Goal: Answer question/provide support: Share knowledge or assist other users

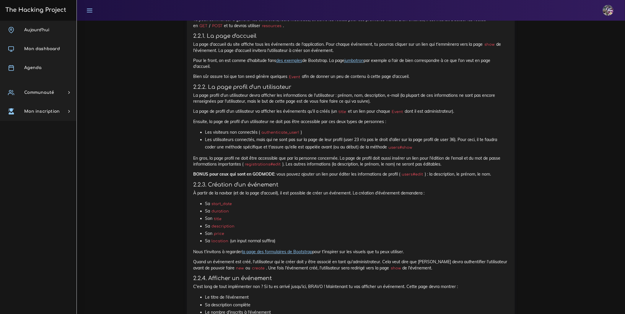
click at [41, 5] on link "The Hacking Project" at bounding box center [35, 9] width 63 height 19
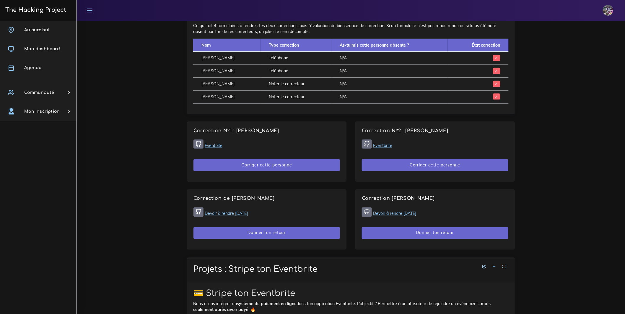
click at [219, 148] on link "Eventbite" at bounding box center [214, 145] width 18 height 5
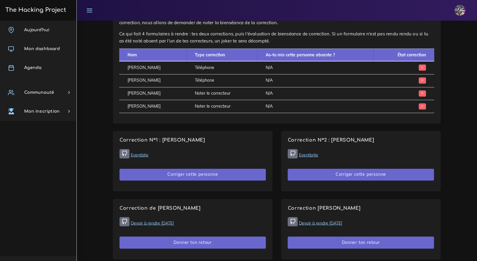
click at [144, 153] on link "Eventbite" at bounding box center [140, 155] width 18 height 5
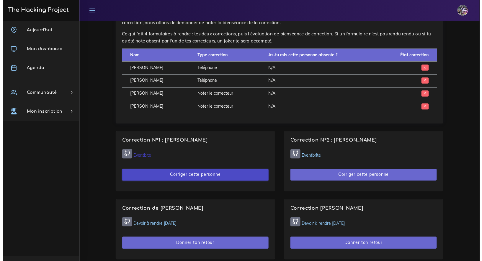
scroll to position [308, 0]
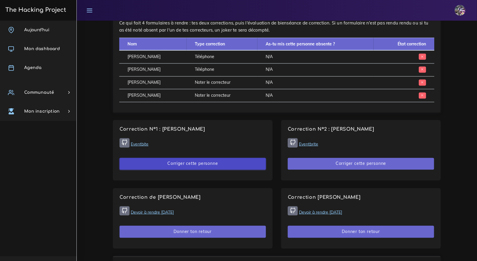
click at [185, 162] on button "Corriger cette personne" at bounding box center [193, 164] width 146 height 12
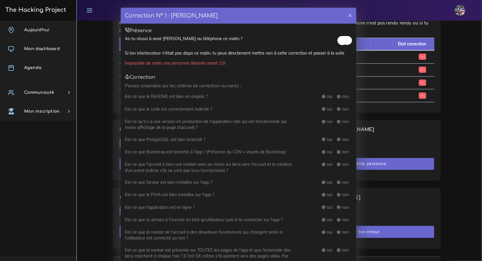
click at [344, 43] on span at bounding box center [344, 40] width 15 height 9
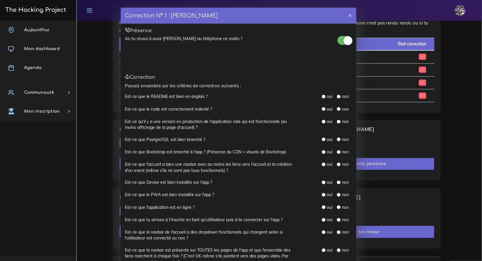
click at [327, 94] on label "oui" at bounding box center [330, 97] width 6 height 6
click at [319, 96] on div "oui non" at bounding box center [327, 97] width 59 height 6
click at [322, 97] on input "radio" at bounding box center [324, 97] width 4 height 4
radio input "true"
click at [322, 111] on div "oui" at bounding box center [327, 109] width 11 height 6
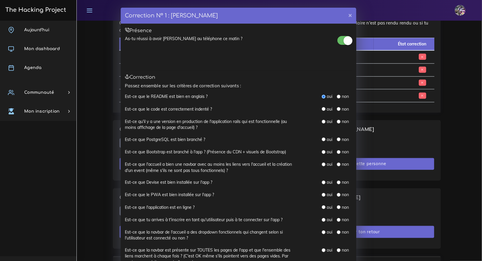
click at [322, 111] on div "oui" at bounding box center [327, 109] width 11 height 6
click at [323, 111] on div "oui" at bounding box center [327, 109] width 11 height 6
click at [322, 109] on input "radio" at bounding box center [324, 109] width 4 height 4
radio input "true"
click at [322, 122] on input "radio" at bounding box center [324, 122] width 4 height 4
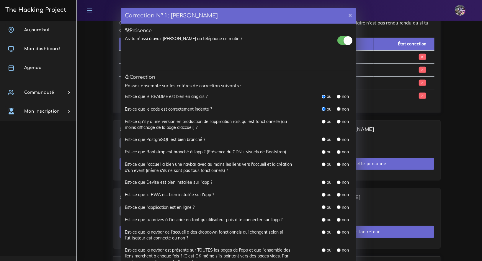
radio input "true"
click at [322, 140] on input "radio" at bounding box center [324, 140] width 4 height 4
radio input "true"
click at [322, 153] on input "radio" at bounding box center [324, 152] width 4 height 4
radio input "true"
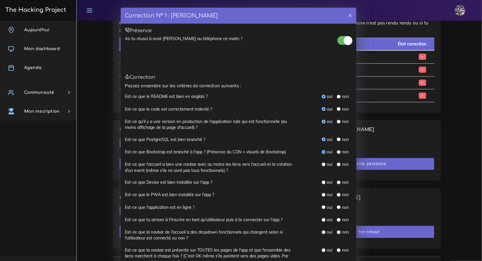
click at [323, 163] on input "radio" at bounding box center [324, 165] width 4 height 4
radio input "true"
click at [322, 184] on div "oui" at bounding box center [327, 183] width 11 height 6
click at [323, 181] on input "radio" at bounding box center [324, 183] width 4 height 4
radio input "true"
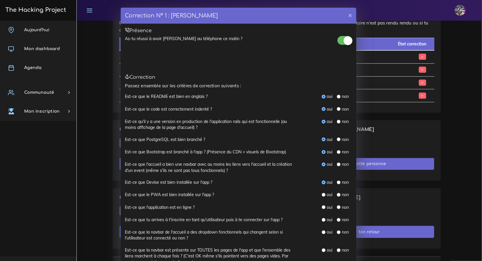
click at [342, 194] on label "non" at bounding box center [345, 195] width 7 height 6
click at [337, 193] on input "radio" at bounding box center [339, 195] width 4 height 4
radio input "true"
click at [337, 207] on input "radio" at bounding box center [339, 207] width 4 height 4
radio input "true"
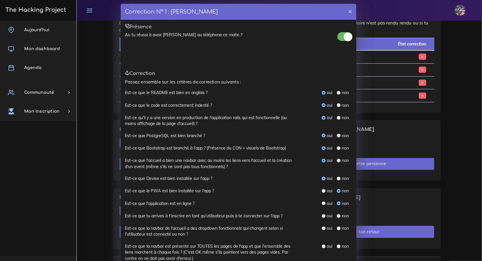
scroll to position [10, 0]
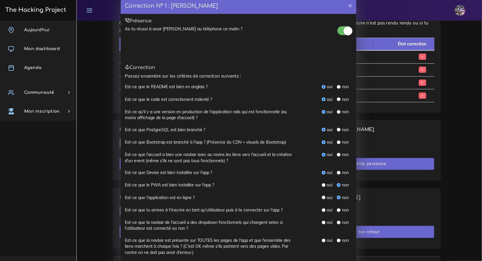
click at [322, 210] on input "radio" at bounding box center [324, 210] width 4 height 4
radio input "true"
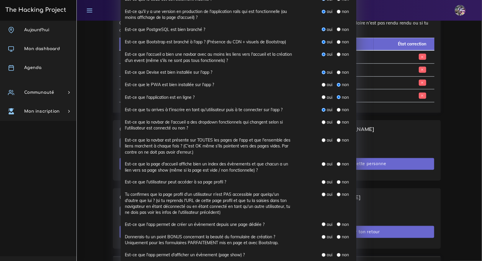
scroll to position [111, 0]
click at [322, 121] on input "radio" at bounding box center [324, 122] width 4 height 4
radio input "true"
click at [322, 142] on div "oui" at bounding box center [327, 140] width 11 height 6
click at [322, 138] on input "radio" at bounding box center [324, 140] width 4 height 4
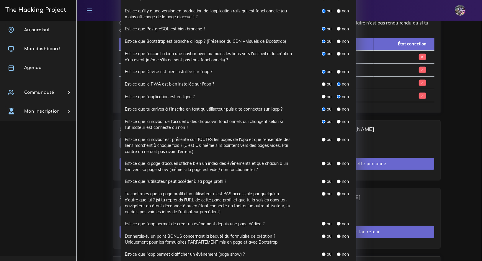
radio input "true"
click at [322, 162] on input "radio" at bounding box center [324, 164] width 4 height 4
radio input "true"
drag, startPoint x: 123, startPoint y: 181, endPoint x: 226, endPoint y: 183, distance: 102.5
click at [225, 183] on div "Est-ce que l'utilisateur peut accéder à sa page profil ?" at bounding box center [208, 182] width 177 height 6
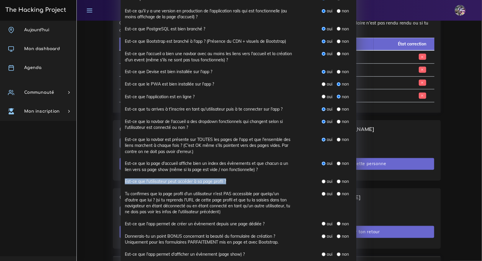
click at [322, 180] on input "radio" at bounding box center [324, 182] width 4 height 4
radio input "true"
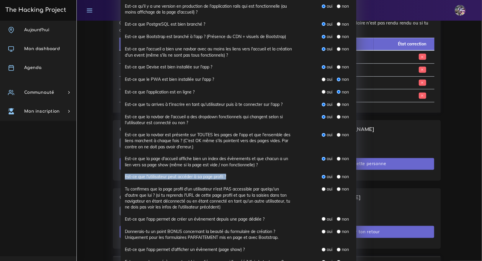
scroll to position [120, 0]
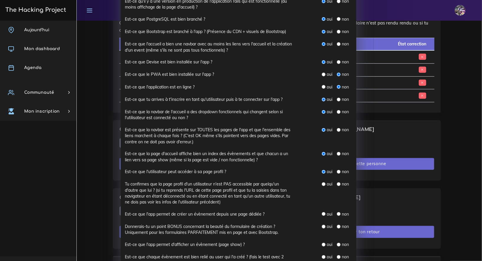
click at [286, 173] on div "Est-ce que l'utilisateur peut accéder à sa page profil ?" at bounding box center [208, 172] width 177 height 6
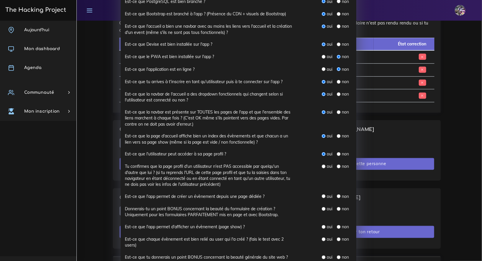
scroll to position [138, 0]
click at [337, 165] on input "radio" at bounding box center [339, 167] width 4 height 4
radio input "true"
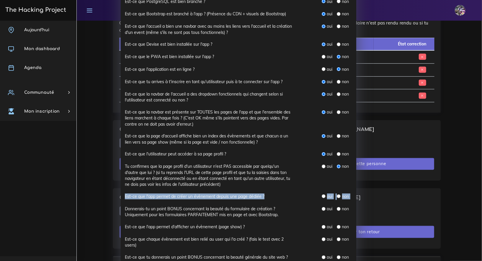
drag, startPoint x: 121, startPoint y: 194, endPoint x: 277, endPoint y: 200, distance: 156.3
click at [277, 200] on div "Est-ce que l'app permet de créer un évènement depuis une page dédiée ? oui non" at bounding box center [238, 200] width 227 height 12
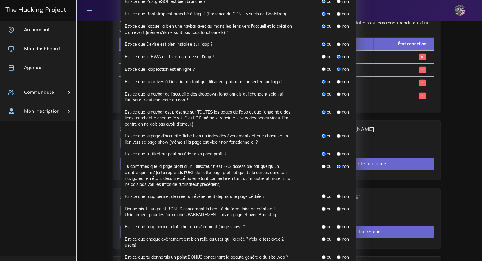
click at [301, 191] on div "Tu confirmes que la page profil d'un utilisateur n'est PAS accessible par quelq…" at bounding box center [238, 179] width 227 height 30
click at [322, 196] on input "radio" at bounding box center [324, 197] width 4 height 4
radio input "true"
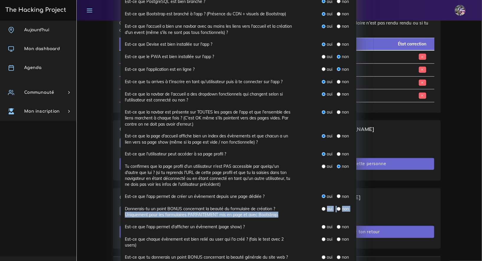
drag, startPoint x: 123, startPoint y: 213, endPoint x: 203, endPoint y: 219, distance: 81.2
click at [203, 219] on div "Donnerais-tu un point BONUS concernant la beauté du formulaire de création ? Un…" at bounding box center [238, 215] width 227 height 18
click at [327, 211] on label "oui" at bounding box center [330, 209] width 6 height 6
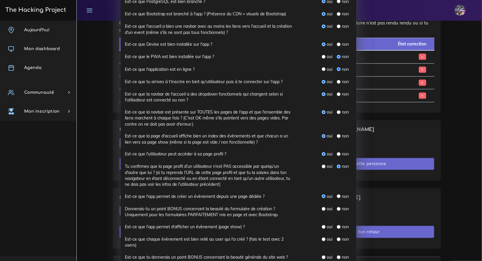
click at [323, 208] on input "radio" at bounding box center [324, 209] width 4 height 4
radio input "true"
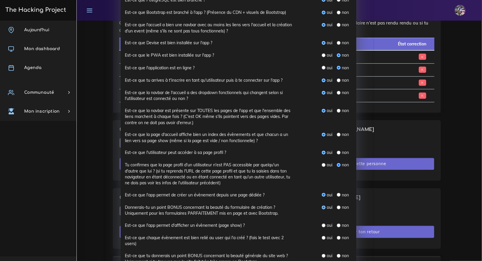
scroll to position [191, 0]
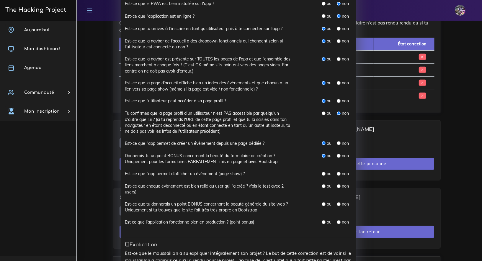
click at [322, 172] on input "radio" at bounding box center [324, 174] width 4 height 4
radio input "true"
click at [174, 188] on label "Est-ce que chaque évènement est bien relié au user qui l'a créé ? (fais le test…" at bounding box center [209, 189] width 168 height 12
click at [322, 185] on input "radio" at bounding box center [324, 187] width 4 height 4
radio input "true"
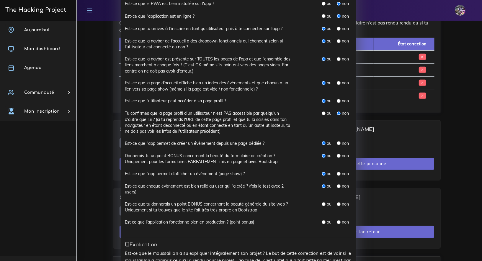
click at [323, 203] on input "radio" at bounding box center [324, 205] width 4 height 4
radio input "true"
click at [339, 221] on div "non" at bounding box center [343, 222] width 12 height 6
click at [338, 222] on div "non" at bounding box center [343, 222] width 12 height 6
click at [337, 222] on input "radio" at bounding box center [339, 223] width 4 height 4
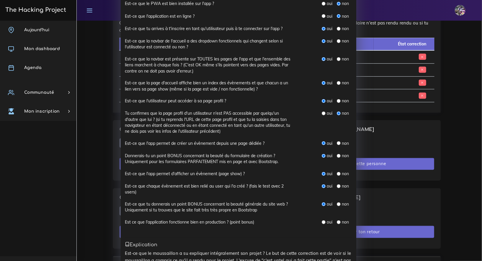
radio input "true"
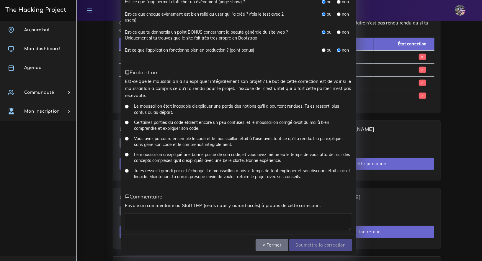
click at [126, 171] on input "Tu es ressorti grandi par cet échange. Le moussaillon a pris le temps de tout e…" at bounding box center [127, 171] width 4 height 4
radio input "true"
click at [163, 227] on textarea at bounding box center [238, 221] width 227 height 17
type textarea "<"
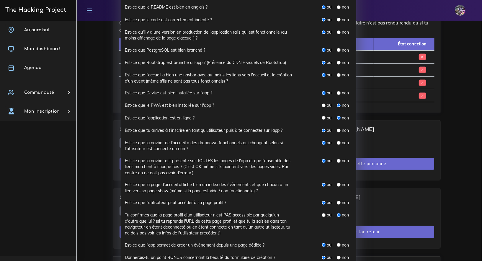
scroll to position [63, 0]
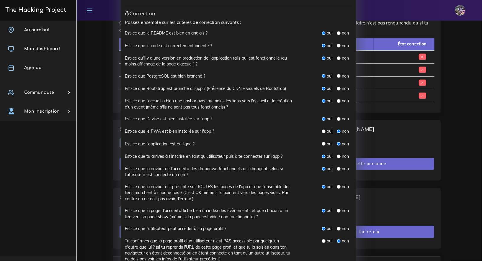
type textarea "Très beau site boss, le futur est radieux! merci pour cette correction!"
drag, startPoint x: 120, startPoint y: 129, endPoint x: 156, endPoint y: 135, distance: 36.2
click at [156, 135] on div "Est-ce que le PWA est bien installée sur l'app ? oui non" at bounding box center [238, 134] width 227 height 12
drag, startPoint x: 124, startPoint y: 143, endPoint x: 176, endPoint y: 150, distance: 52.8
click at [176, 150] on div "Est-ce que l'application est en ligne ? oui non" at bounding box center [238, 147] width 227 height 12
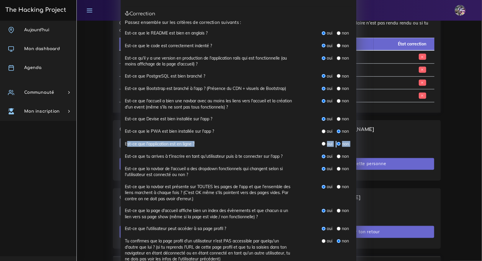
click at [176, 150] on div "Est-ce que l'application est en ligne ? oui non" at bounding box center [238, 147] width 227 height 12
click at [335, 79] on div "oui non" at bounding box center [337, 76] width 30 height 6
click at [337, 78] on div "non" at bounding box center [343, 76] width 12 height 6
click at [337, 76] on input "radio" at bounding box center [339, 76] width 4 height 4
radio input "true"
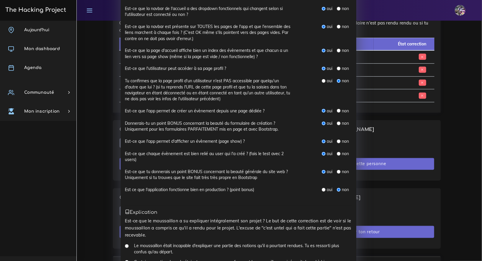
scroll to position [249, 0]
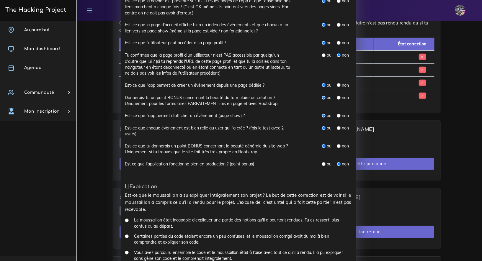
click at [135, 175] on div "Présence As-tu réussi à avoir Florian au téléphone ce matin ? Si ton interlocut…" at bounding box center [239, 61] width 236 height 574
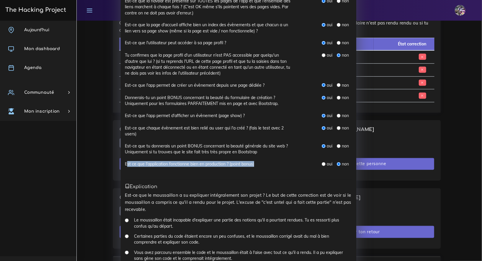
drag, startPoint x: 124, startPoint y: 164, endPoint x: 300, endPoint y: 167, distance: 176.3
click at [300, 167] on div "Est ce que l'application fonctionne bien en production ? (point bonus) oui non" at bounding box center [238, 164] width 236 height 6
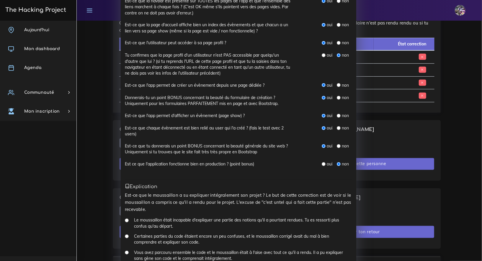
click at [287, 165] on div "Est ce que l'application fonctionne bien en production ? (point bonus)" at bounding box center [208, 164] width 177 height 6
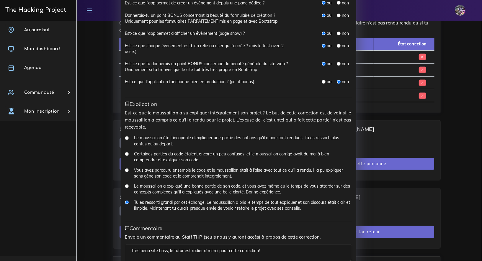
scroll to position [363, 0]
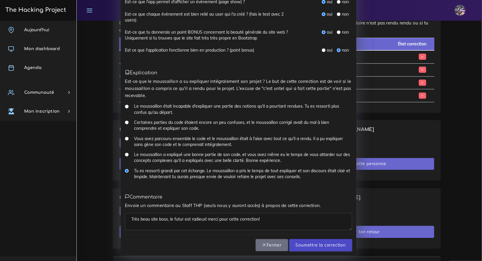
click at [312, 249] on input "Soumettre la correction" at bounding box center [320, 245] width 63 height 12
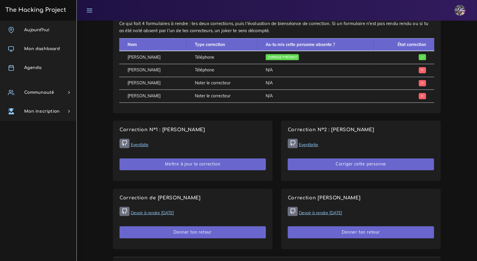
click at [312, 145] on link "Eventbrite" at bounding box center [308, 144] width 19 height 5
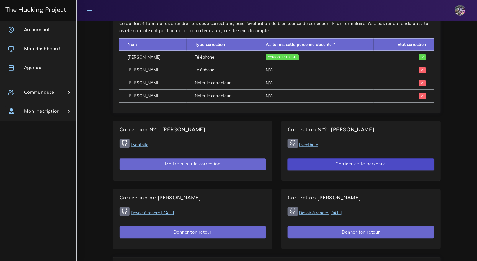
click at [333, 167] on button "Corriger cette personne" at bounding box center [361, 165] width 146 height 12
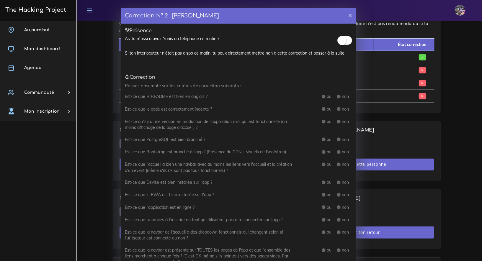
click at [342, 40] on small at bounding box center [342, 40] width 9 height 9
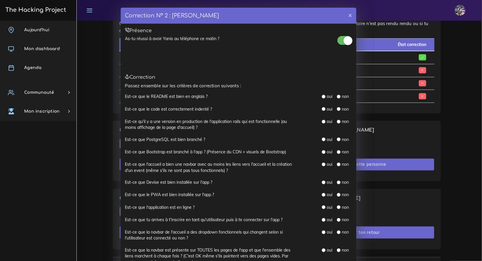
click at [337, 97] on input "radio" at bounding box center [339, 97] width 4 height 4
radio input "true"
click at [338, 108] on div "non" at bounding box center [343, 109] width 12 height 6
click at [337, 109] on input "radio" at bounding box center [339, 109] width 4 height 4
radio input "true"
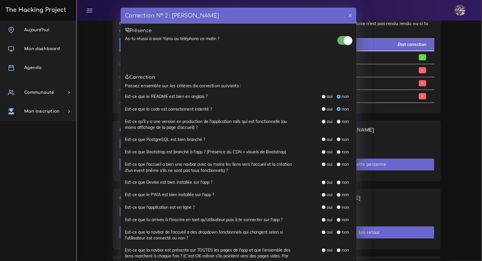
click at [337, 122] on input "radio" at bounding box center [339, 122] width 4 height 4
radio input "true"
click at [337, 140] on input "radio" at bounding box center [339, 140] width 4 height 4
radio input "true"
click at [336, 158] on div "Est-ce que Bootstrap est branché à l'app ? (Présence du CDN + visuels de Bootst…" at bounding box center [238, 155] width 227 height 12
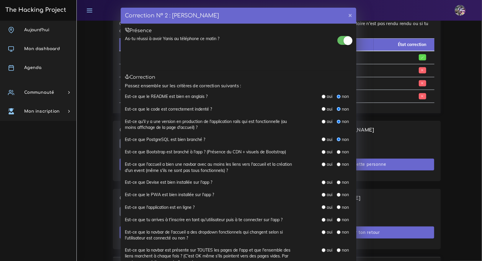
click at [336, 157] on div "Est-ce que Bootstrap est branché à l'app ? (Présence du CDN + visuels de Bootst…" at bounding box center [238, 155] width 227 height 12
click at [337, 154] on div "non" at bounding box center [343, 152] width 12 height 6
click at [337, 149] on div "non" at bounding box center [343, 152] width 12 height 6
click at [337, 154] on div "non" at bounding box center [343, 152] width 12 height 6
click at [337, 153] on input "radio" at bounding box center [339, 152] width 4 height 4
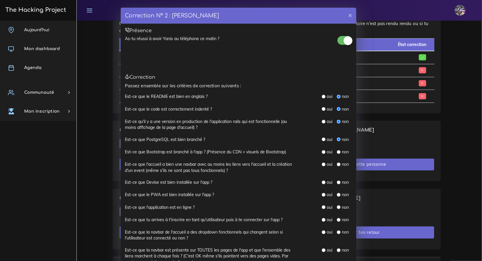
radio input "true"
click at [337, 162] on div "non" at bounding box center [343, 165] width 12 height 6
click at [337, 165] on input "radio" at bounding box center [339, 165] width 4 height 4
radio input "true"
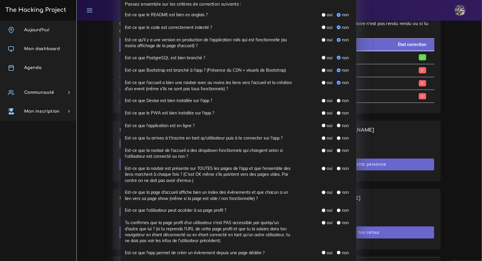
scroll to position [95, 0]
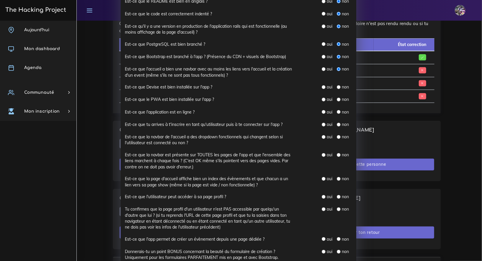
click at [337, 86] on input "radio" at bounding box center [339, 87] width 4 height 4
radio input "true"
click at [337, 101] on div "non" at bounding box center [343, 100] width 12 height 6
click at [337, 99] on input "radio" at bounding box center [339, 100] width 4 height 4
radio input "true"
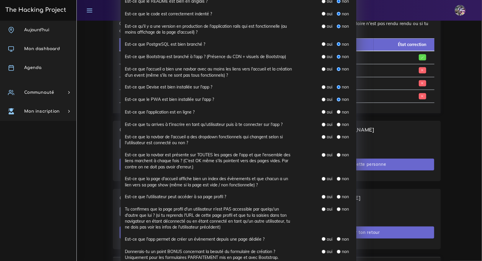
click at [337, 114] on div "non" at bounding box center [343, 112] width 12 height 6
click at [337, 112] on input "radio" at bounding box center [339, 112] width 4 height 4
radio input "true"
click at [337, 126] on input "radio" at bounding box center [339, 125] width 4 height 4
radio input "true"
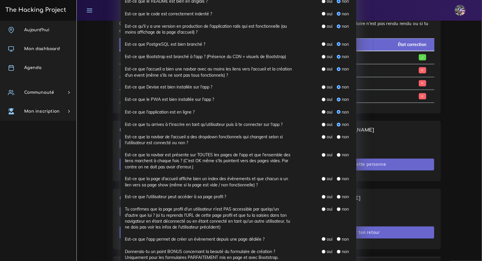
click at [337, 136] on input "radio" at bounding box center [339, 137] width 4 height 4
radio input "true"
click at [337, 154] on input "radio" at bounding box center [339, 155] width 4 height 4
radio input "true"
click at [337, 178] on input "radio" at bounding box center [339, 179] width 4 height 4
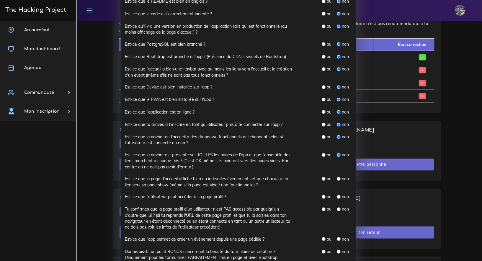
radio input "true"
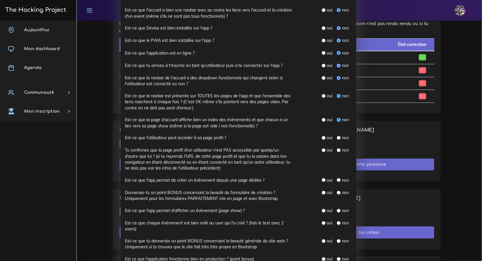
scroll to position [158, 0]
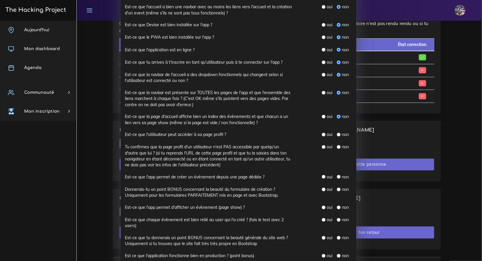
click at [337, 136] on input "radio" at bounding box center [339, 135] width 4 height 4
radio input "true"
click at [337, 145] on input "radio" at bounding box center [339, 147] width 4 height 4
radio input "true"
click at [337, 178] on input "radio" at bounding box center [339, 177] width 4 height 4
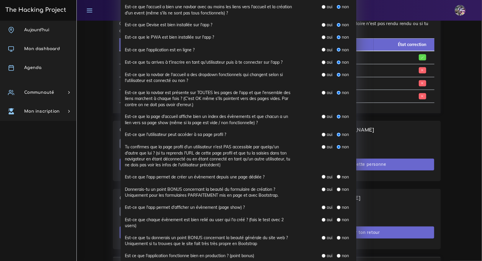
radio input "true"
click at [337, 190] on input "radio" at bounding box center [339, 190] width 4 height 4
radio input "true"
click at [338, 208] on input "radio" at bounding box center [339, 208] width 4 height 4
radio input "true"
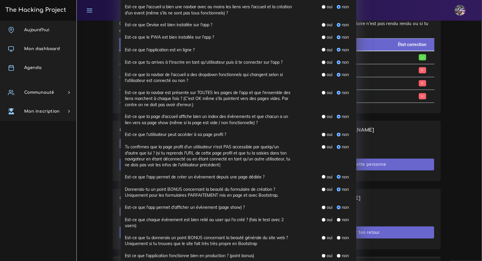
click at [336, 224] on div "oui non" at bounding box center [327, 223] width 59 height 12
click at [337, 222] on div "non" at bounding box center [343, 220] width 12 height 6
click at [338, 221] on div "non" at bounding box center [343, 220] width 12 height 6
click at [337, 221] on input "radio" at bounding box center [339, 220] width 4 height 4
radio input "true"
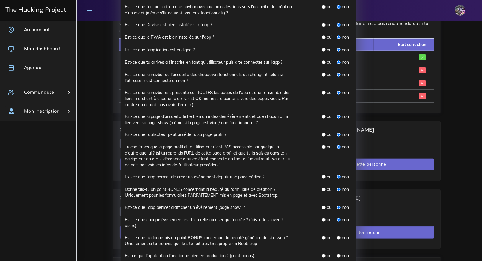
click at [337, 239] on div "non" at bounding box center [343, 238] width 12 height 6
click at [337, 238] on input "radio" at bounding box center [339, 238] width 4 height 4
radio input "true"
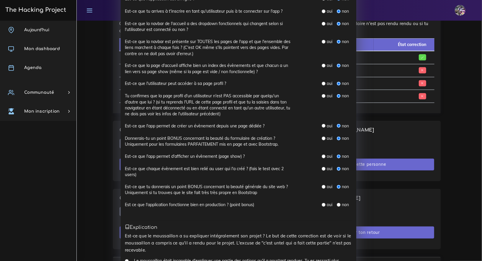
click at [335, 208] on div "oui non" at bounding box center [337, 205] width 30 height 6
click at [337, 206] on input "radio" at bounding box center [339, 205] width 4 height 4
radio input "true"
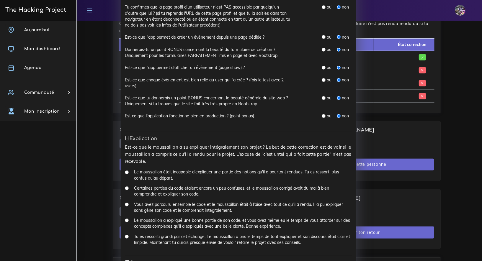
scroll to position [353, 0]
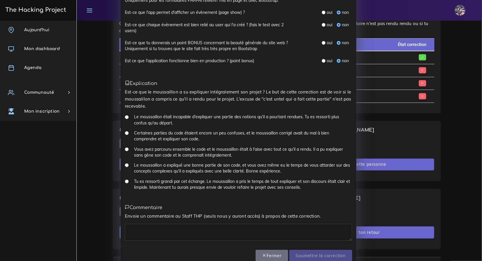
click at [127, 118] on div "Le moussaillon était incapable d'expliquer une partie des notions qu'il a pourt…" at bounding box center [238, 122] width 227 height 16
click at [126, 117] on div "Le moussaillon était incapable d'expliquer une partie des notions qu'il a pourt…" at bounding box center [238, 122] width 227 height 16
click at [125, 136] on div "Certaines parties du code étaient encore un peu confuses, et le moussaillon cor…" at bounding box center [238, 138] width 227 height 16
click at [125, 134] on input "Certaines parties du code étaient encore un peu confuses, et le moussaillon cor…" at bounding box center [127, 133] width 4 height 4
radio input "true"
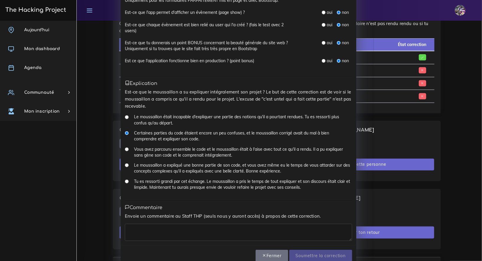
click at [196, 231] on textarea at bounding box center [238, 232] width 227 height 17
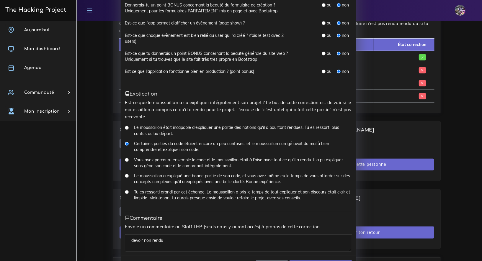
scroll to position [363, 0]
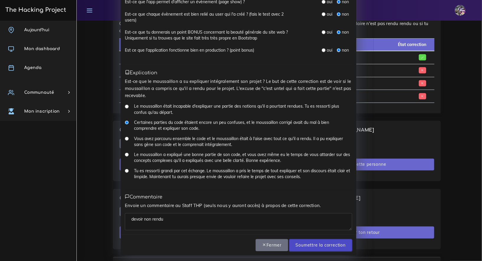
type textarea "devoir non rendu"
click at [315, 240] on input "Soumettre la correction" at bounding box center [320, 245] width 63 height 12
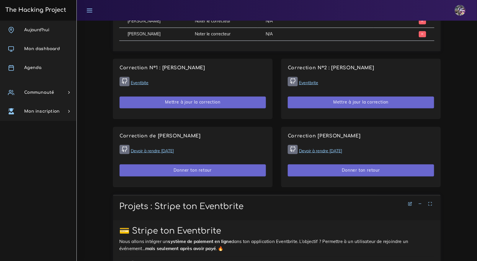
scroll to position [223, 0]
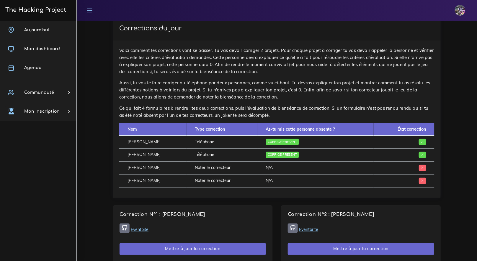
drag, startPoint x: 119, startPoint y: 179, endPoint x: 296, endPoint y: 183, distance: 177.8
click at [296, 183] on div "Voici comment les corrections vont se passer. Tu vas devoir corriger 2 projets.…" at bounding box center [277, 119] width 328 height 157
click at [296, 183] on td "N/A" at bounding box center [315, 181] width 116 height 13
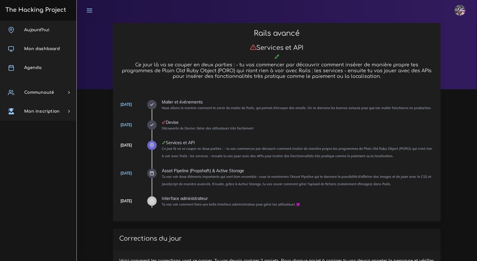
scroll to position [0, 0]
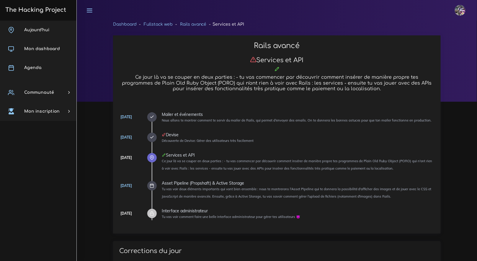
click at [53, 15] on link "The Hacking Project" at bounding box center [35, 9] width 63 height 19
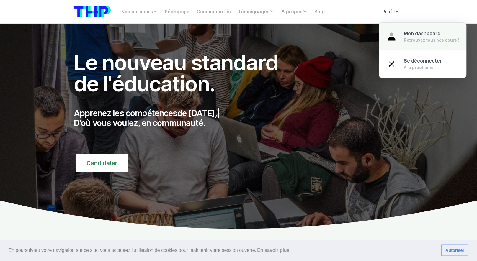
click at [413, 40] on div "Retrouvez tous nos cours !" at bounding box center [431, 40] width 55 height 6
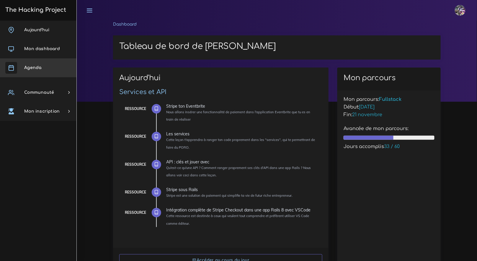
click at [51, 73] on link "Agenda" at bounding box center [38, 67] width 76 height 19
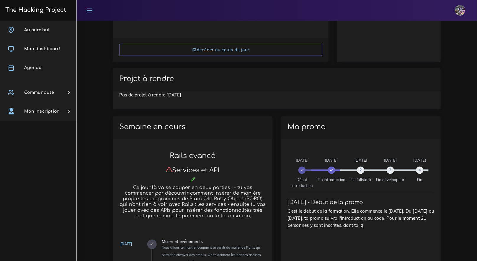
scroll to position [213, 0]
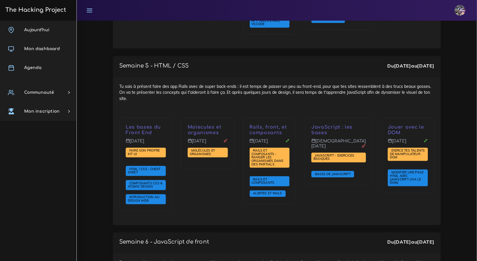
scroll to position [1575, 0]
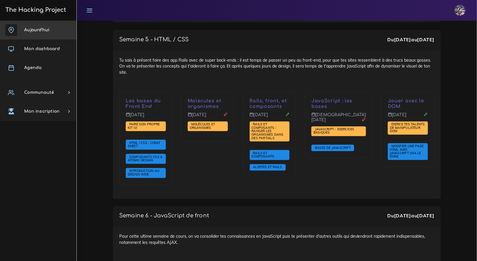
click at [38, 24] on link "Aujourd'hui" at bounding box center [38, 30] width 76 height 19
